Goal: Obtain resource: Download file/media

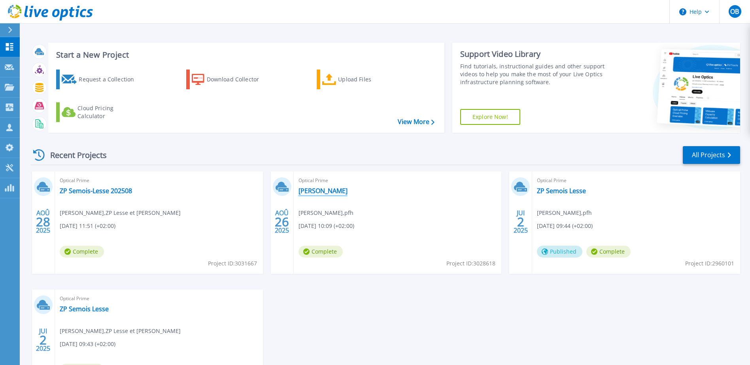
click at [348, 193] on link "[PERSON_NAME]" at bounding box center [323, 191] width 49 height 8
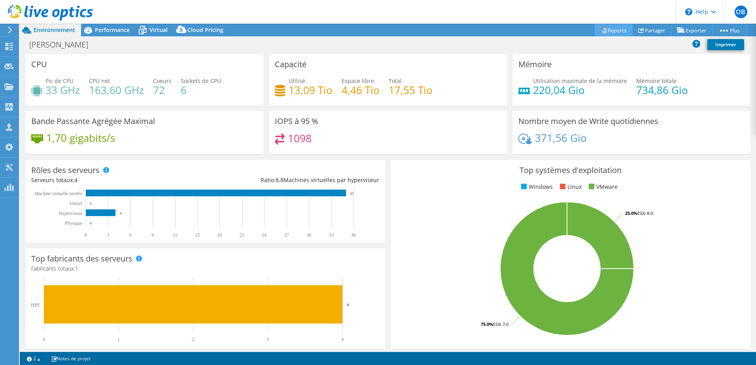
click at [601, 34] on link "Reports" at bounding box center [614, 30] width 38 height 12
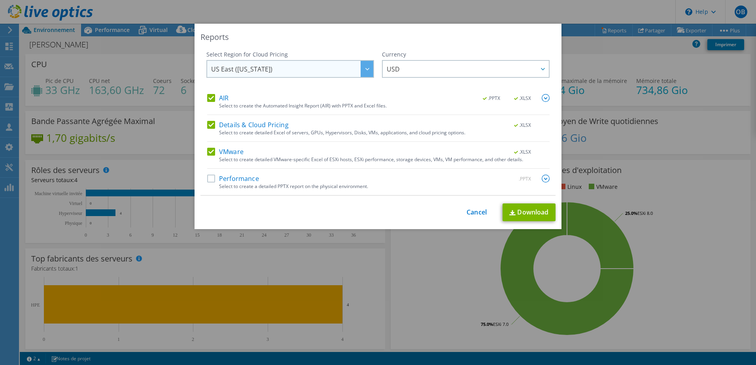
click at [309, 70] on span "US East ([US_STATE])" at bounding box center [292, 69] width 162 height 16
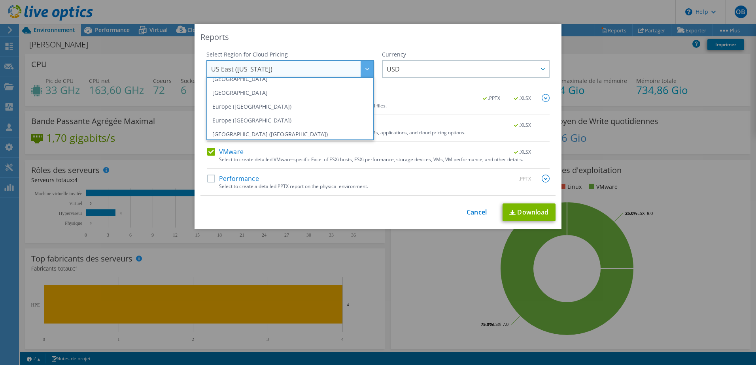
scroll to position [75, 0]
click at [263, 106] on li "Europe ([GEOGRAPHIC_DATA])" at bounding box center [290, 108] width 164 height 14
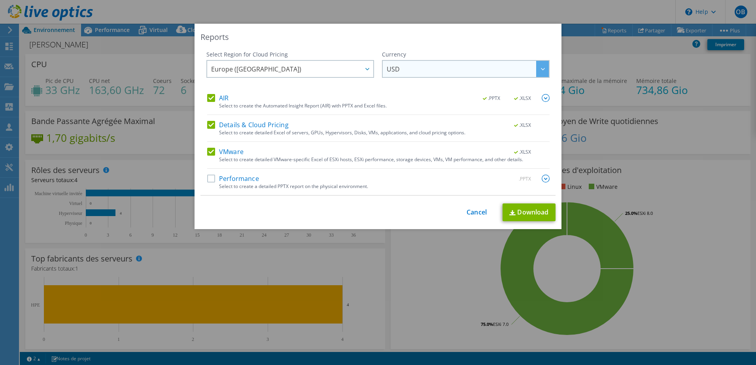
click at [420, 70] on span "USD" at bounding box center [468, 69] width 162 height 16
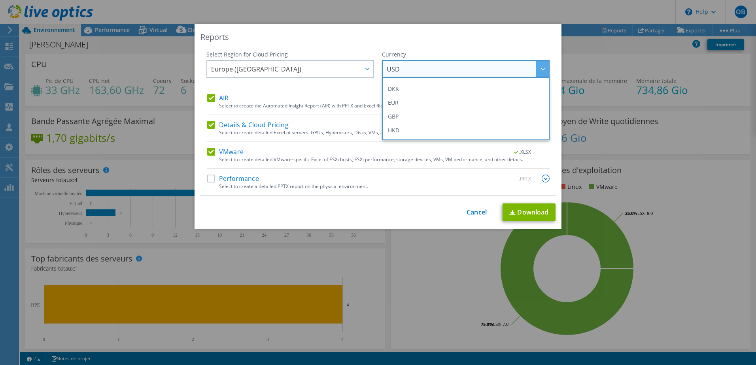
scroll to position [95, 0]
click at [428, 106] on li "EUR" at bounding box center [466, 102] width 164 height 14
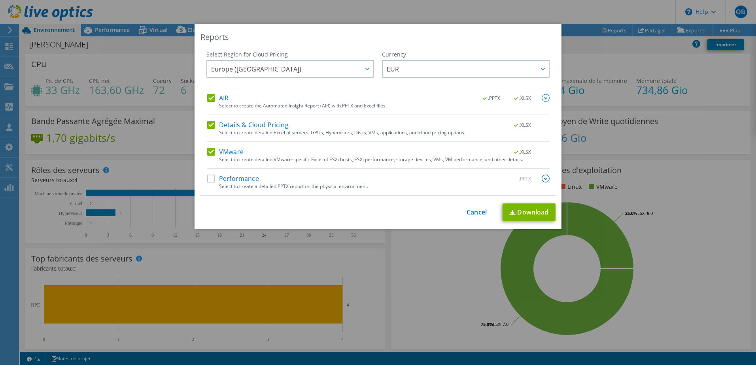
click at [232, 175] on label "Performance" at bounding box center [233, 179] width 52 height 8
click at [0, 0] on input "Performance" at bounding box center [0, 0] width 0 height 0
click at [545, 99] on img at bounding box center [546, 98] width 8 height 8
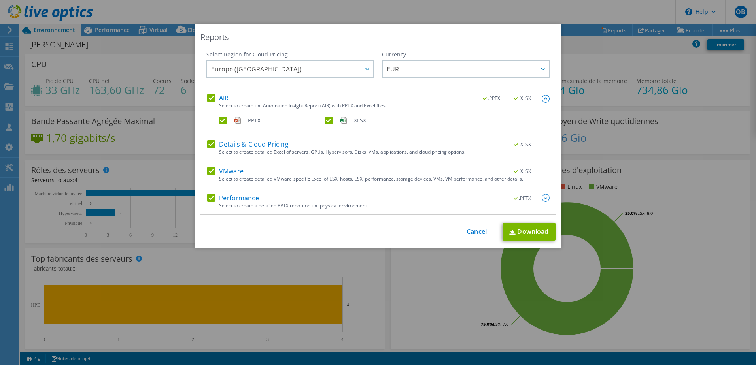
click at [544, 195] on img at bounding box center [546, 198] width 8 height 8
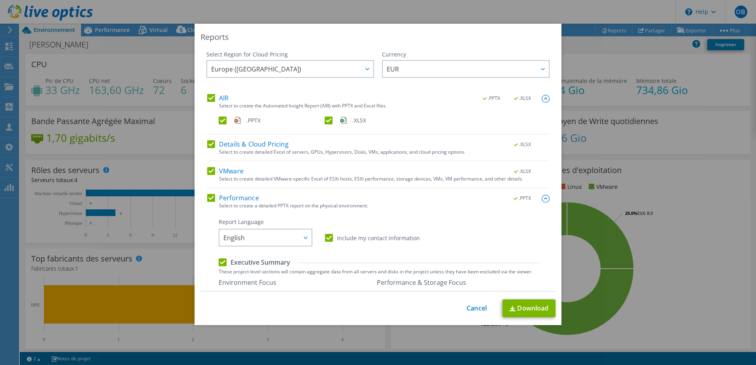
scroll to position [132, 0]
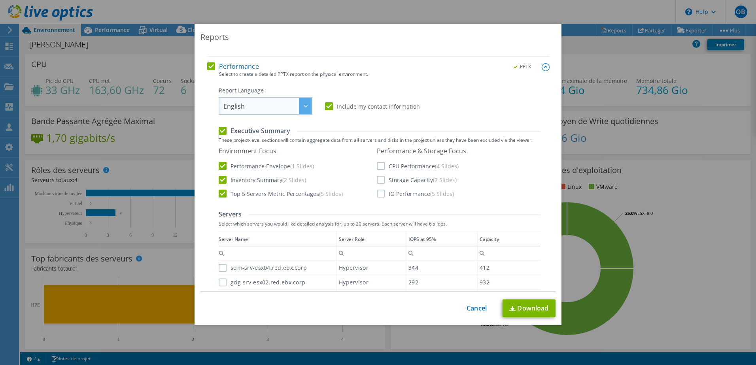
click at [299, 106] on div at bounding box center [305, 106] width 13 height 16
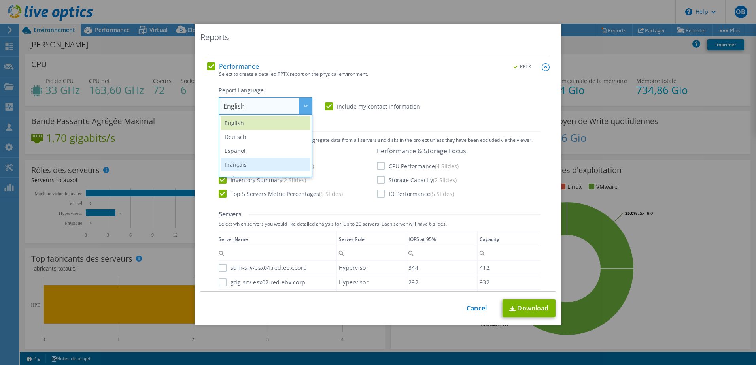
click at [238, 167] on li "Français" at bounding box center [266, 165] width 90 height 14
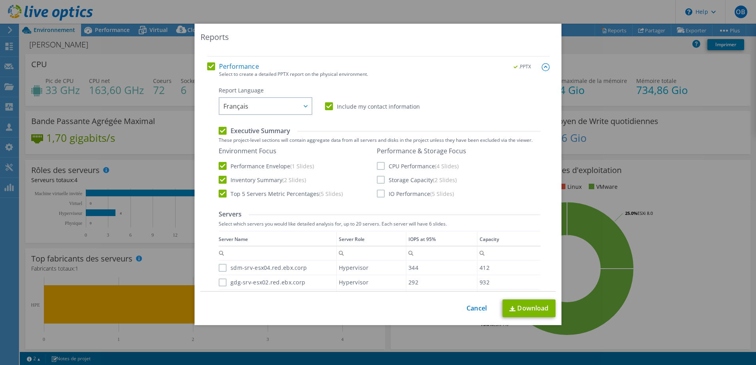
click at [377, 167] on label "CPU Performance (4 Slides)" at bounding box center [418, 166] width 82 height 8
click at [0, 0] on input "CPU Performance (4 Slides)" at bounding box center [0, 0] width 0 height 0
click at [378, 177] on label "Storage Capacity (2 Slides)" at bounding box center [417, 180] width 80 height 8
click at [0, 0] on input "Storage Capacity (2 Slides)" at bounding box center [0, 0] width 0 height 0
click at [378, 191] on label "IO Performance (5 Slides)" at bounding box center [415, 194] width 77 height 8
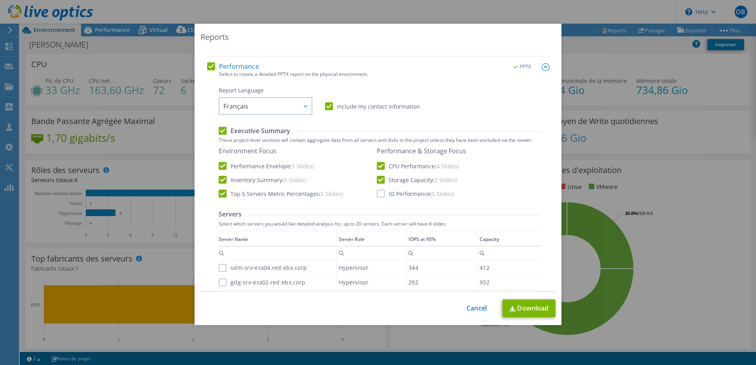
click at [0, 0] on input "IO Performance (5 Slides)" at bounding box center [0, 0] width 0 height 0
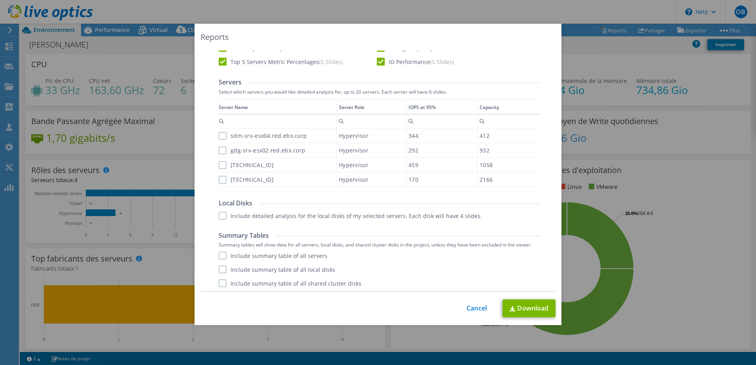
click at [264, 136] on label "sdm-srv-esx04.red.ebx.corp" at bounding box center [263, 136] width 88 height 8
click at [0, 0] on input "sdm-srv-esx04.red.ebx.corp" at bounding box center [0, 0] width 0 height 0
click at [262, 153] on label "gdg-srv-esx02.red.ebx.corp" at bounding box center [262, 151] width 87 height 8
click at [0, 0] on input "gdg-srv-esx02.red.ebx.corp" at bounding box center [0, 0] width 0 height 0
click at [259, 165] on div "[TECHNICAL_ID]" at bounding box center [277, 165] width 117 height 14
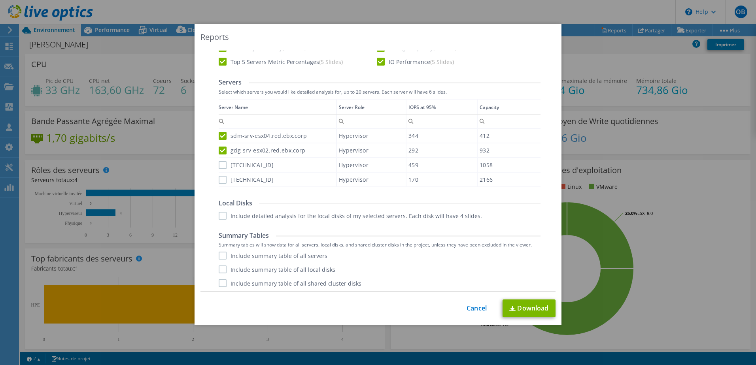
click at [257, 180] on label "[TECHNICAL_ID]" at bounding box center [246, 180] width 55 height 8
click at [0, 0] on input "[TECHNICAL_ID]" at bounding box center [0, 0] width 0 height 0
click at [223, 164] on label "[TECHNICAL_ID]" at bounding box center [246, 165] width 55 height 8
click at [0, 0] on input "[TECHNICAL_ID]" at bounding box center [0, 0] width 0 height 0
click at [223, 216] on label "Include detailed analysis for the local disks of my selected servers. Each disk…" at bounding box center [350, 216] width 263 height 8
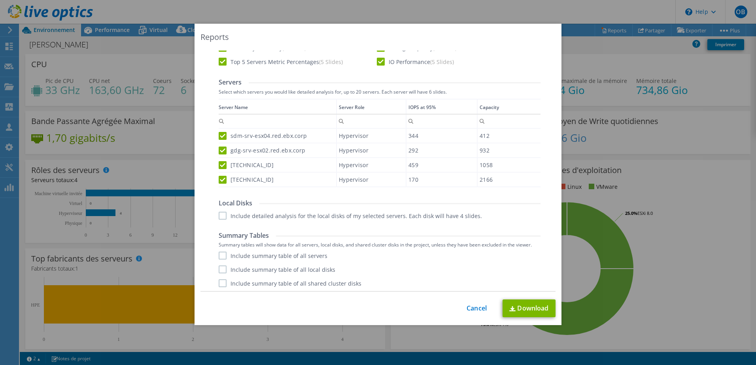
click at [0, 0] on input "Include detailed analysis for the local disks of my selected servers. Each disk…" at bounding box center [0, 0] width 0 height 0
click at [223, 249] on div "Summary Tables Summary tables will show data for all servers, local disks, and …" at bounding box center [380, 260] width 322 height 56
click at [222, 258] on label "Include summary table of all servers" at bounding box center [273, 256] width 109 height 8
click at [0, 0] on input "Include summary table of all servers" at bounding box center [0, 0] width 0 height 0
click at [220, 275] on div "Include summary table of all servers Include summary table of all local disks I…" at bounding box center [380, 270] width 322 height 36
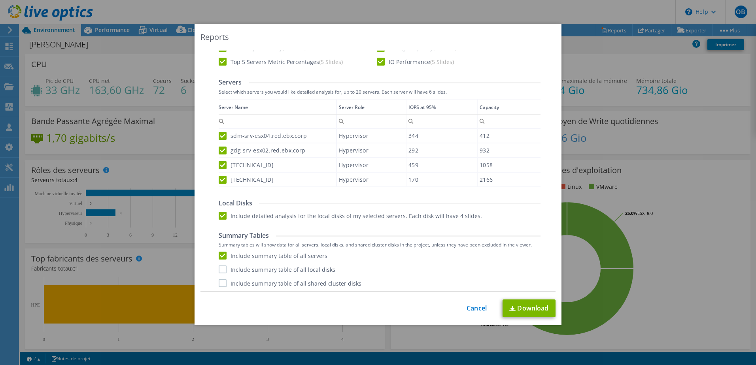
click at [219, 282] on label "Include summary table of all shared cluster disks" at bounding box center [290, 284] width 143 height 8
click at [0, 0] on input "Include summary table of all shared cluster disks" at bounding box center [0, 0] width 0 height 0
click at [219, 270] on label "Include summary table of all local disks" at bounding box center [277, 270] width 117 height 8
click at [0, 0] on input "Include summary table of all local disks" at bounding box center [0, 0] width 0 height 0
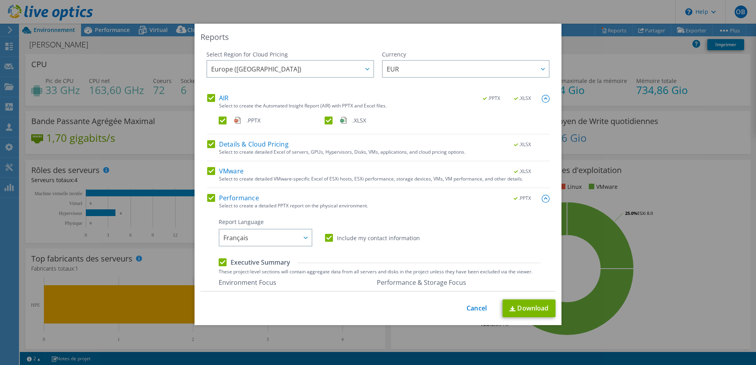
scroll to position [266, 0]
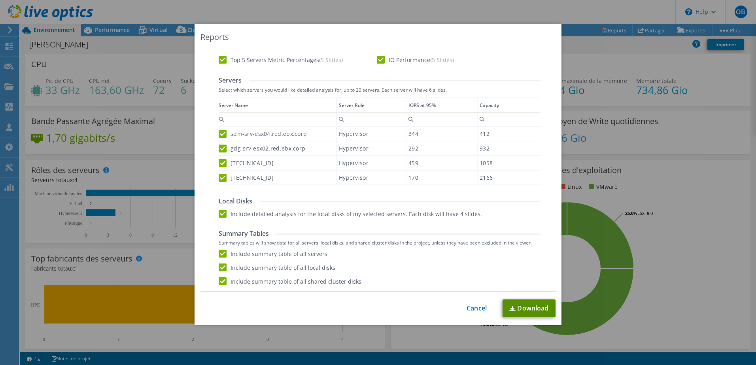
click at [531, 310] on link "Download" at bounding box center [529, 309] width 53 height 18
